Goal: Information Seeking & Learning: Learn about a topic

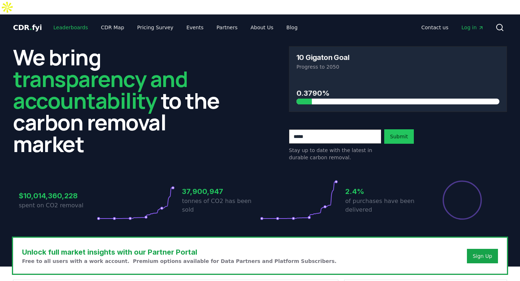
click at [68, 21] on link "Leaderboards" at bounding box center [71, 27] width 46 height 13
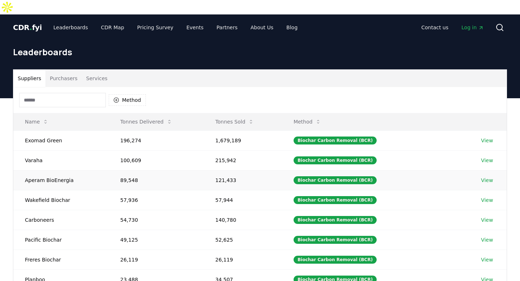
click at [66, 170] on td "Aperam BioEnergia" at bounding box center [60, 180] width 95 height 20
click at [487, 176] on link "View" at bounding box center [487, 179] width 12 height 7
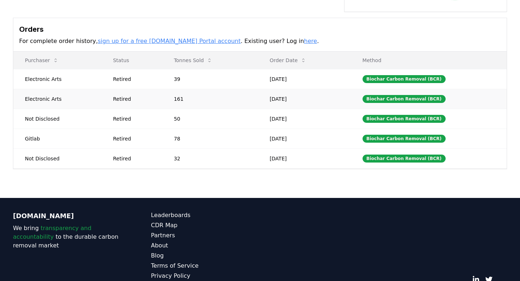
scroll to position [258, 0]
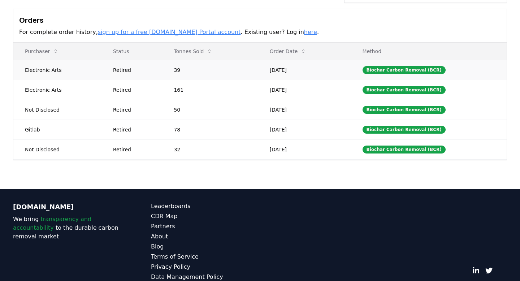
click at [360, 60] on td "Biochar Carbon Removal (BCR)" at bounding box center [429, 70] width 156 height 20
click at [67, 60] on td "Electronic Arts" at bounding box center [57, 70] width 88 height 20
click at [44, 60] on td "Electronic Arts" at bounding box center [57, 70] width 88 height 20
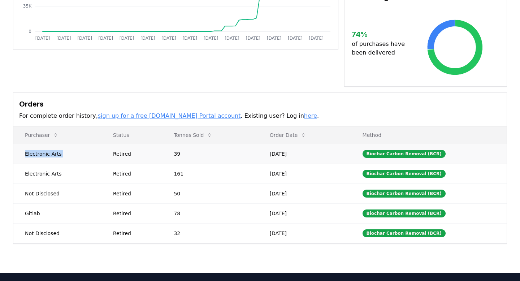
scroll to position [0, 0]
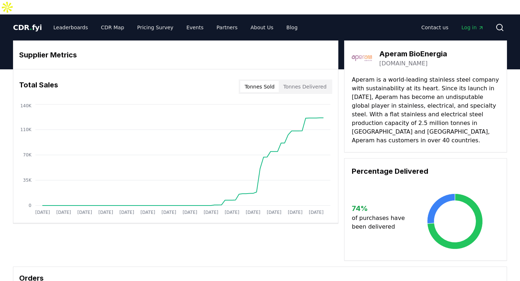
click at [295, 81] on button "Tonnes Delivered" at bounding box center [305, 87] width 52 height 12
click at [263, 81] on button "Tonnes Sold" at bounding box center [259, 87] width 39 height 12
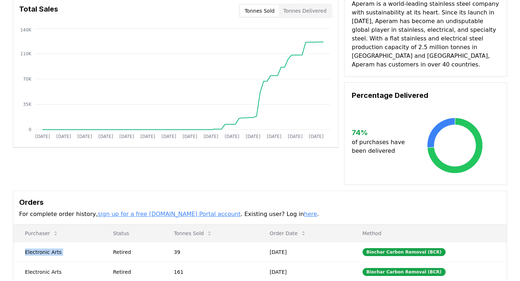
scroll to position [187, 0]
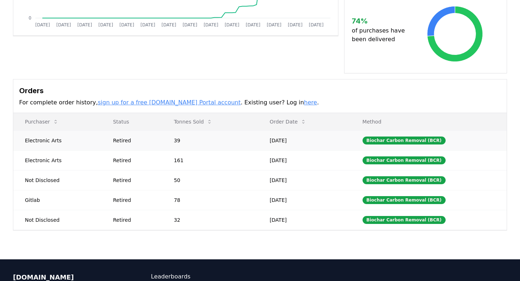
click at [114, 130] on td "Retired" at bounding box center [131, 140] width 61 height 20
click at [74, 130] on td "Electronic Arts" at bounding box center [57, 140] width 88 height 20
click at [261, 98] on p "For complete order history, sign up for a free [DOMAIN_NAME] Portal account . E…" at bounding box center [259, 102] width 481 height 9
click at [304, 99] on link "here" at bounding box center [310, 102] width 13 height 7
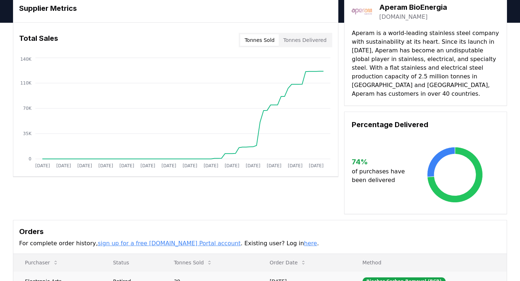
scroll to position [0, 0]
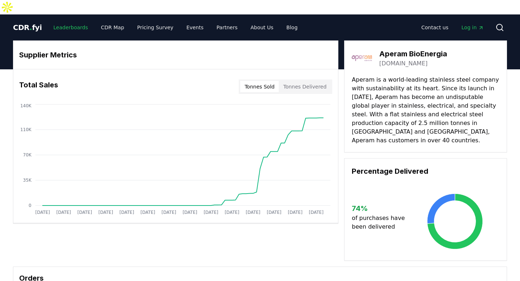
click at [66, 21] on link "Leaderboards" at bounding box center [71, 27] width 46 height 13
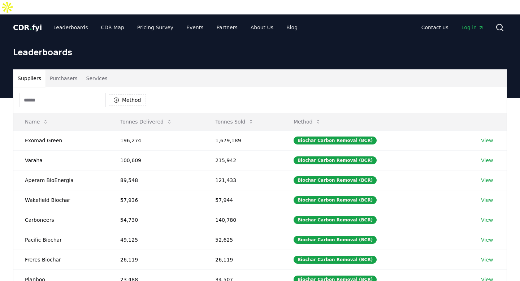
click at [65, 70] on button "Purchasers" at bounding box center [63, 78] width 36 height 17
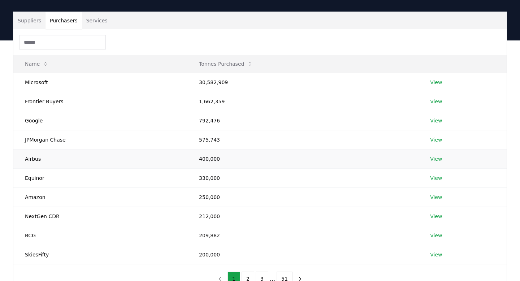
scroll to position [79, 0]
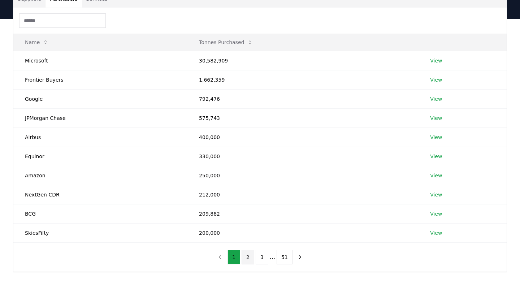
click at [249, 250] on button "2" at bounding box center [247, 257] width 13 height 14
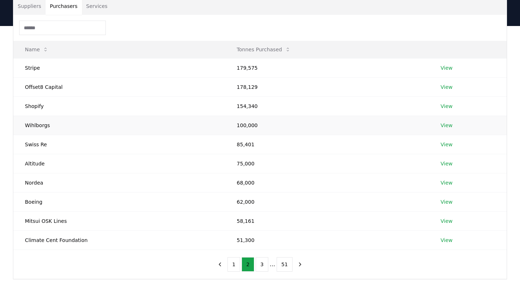
scroll to position [71, 0]
